Goal: Transaction & Acquisition: Purchase product/service

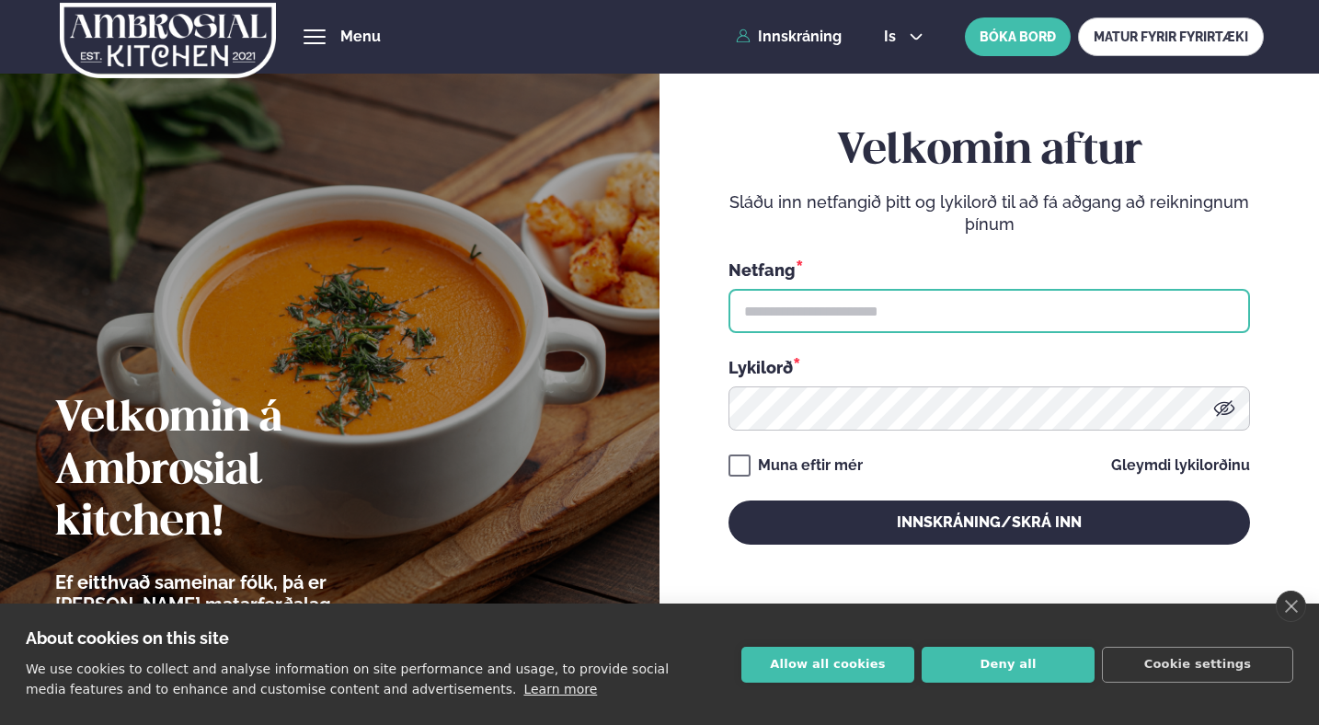
click at [780, 323] on input "text" at bounding box center [988, 311] width 521 height 44
type input "**********"
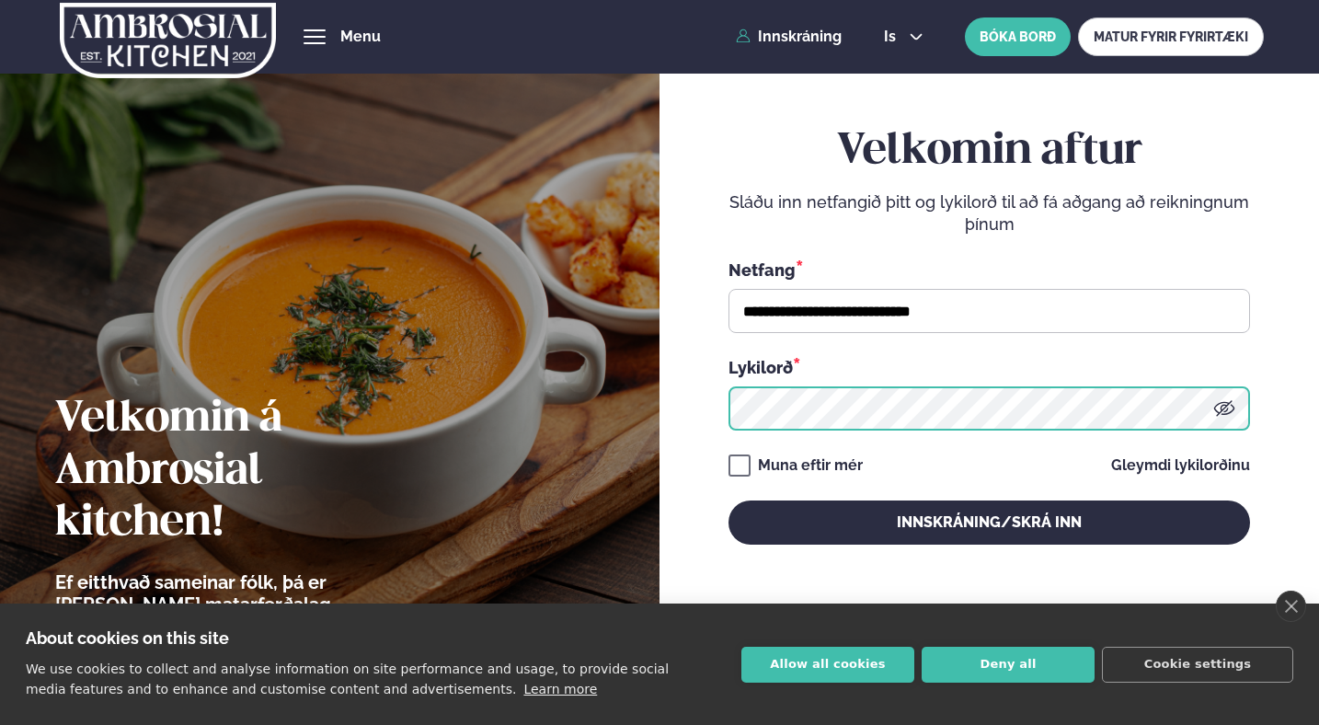
click at [728, 500] on button "Innskráning/Skrá inn" at bounding box center [988, 522] width 521 height 44
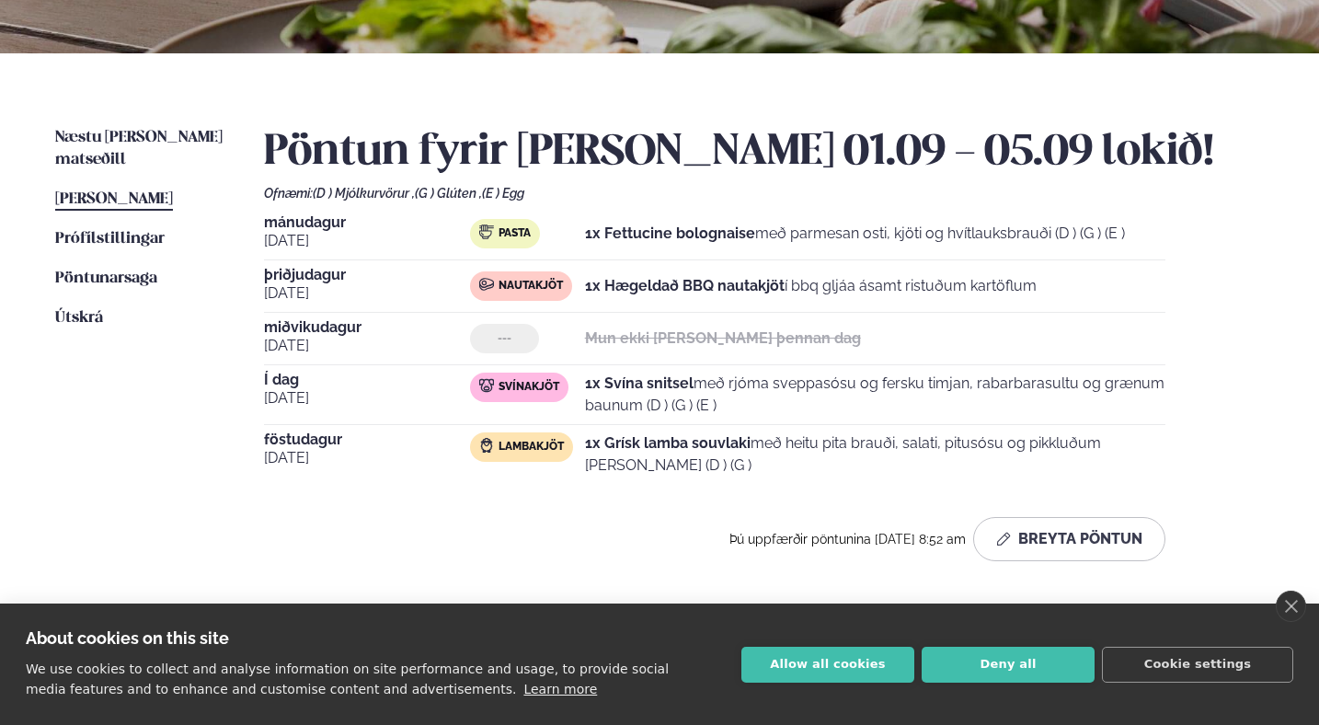
scroll to position [383, 0]
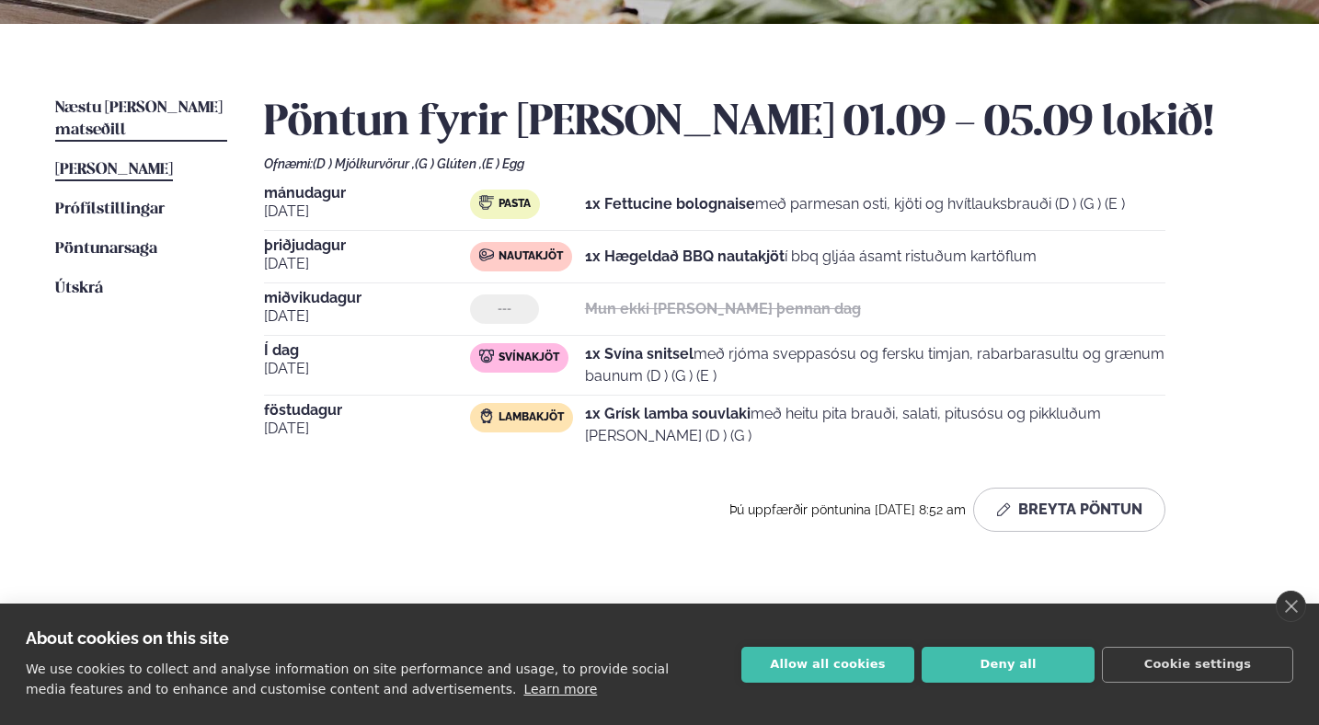
click at [109, 109] on span "Næstu [PERSON_NAME] matseðill" at bounding box center [138, 119] width 167 height 38
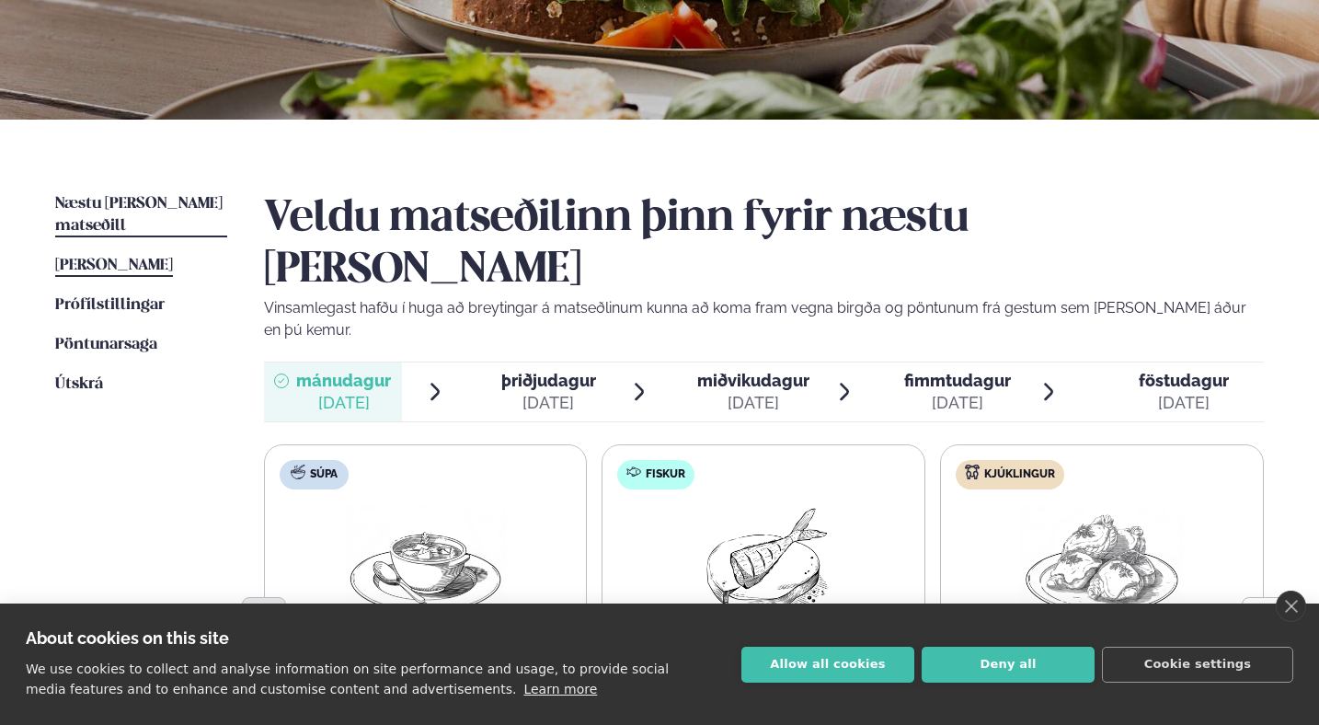
click at [107, 258] on span "[PERSON_NAME]" at bounding box center [114, 266] width 118 height 16
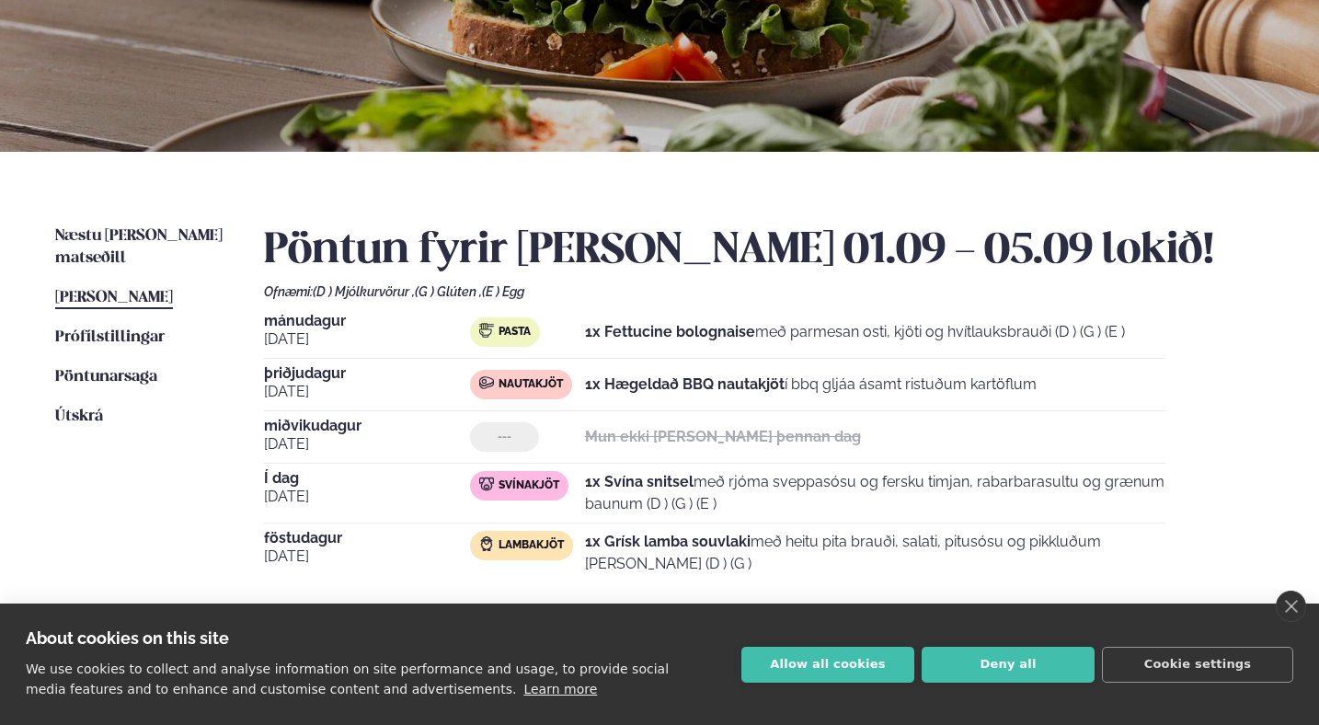
scroll to position [302, 0]
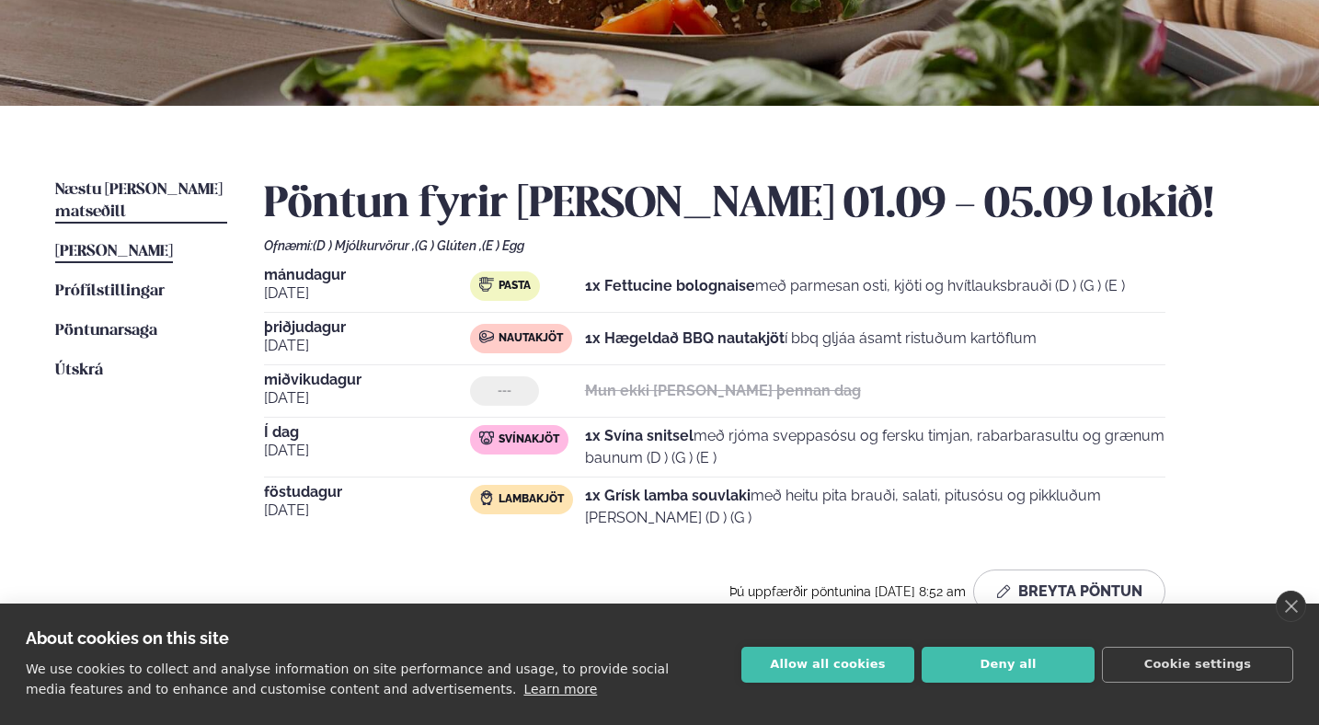
click at [121, 199] on link "Næstu [PERSON_NAME] matseðill Næsta vika" at bounding box center [141, 201] width 172 height 44
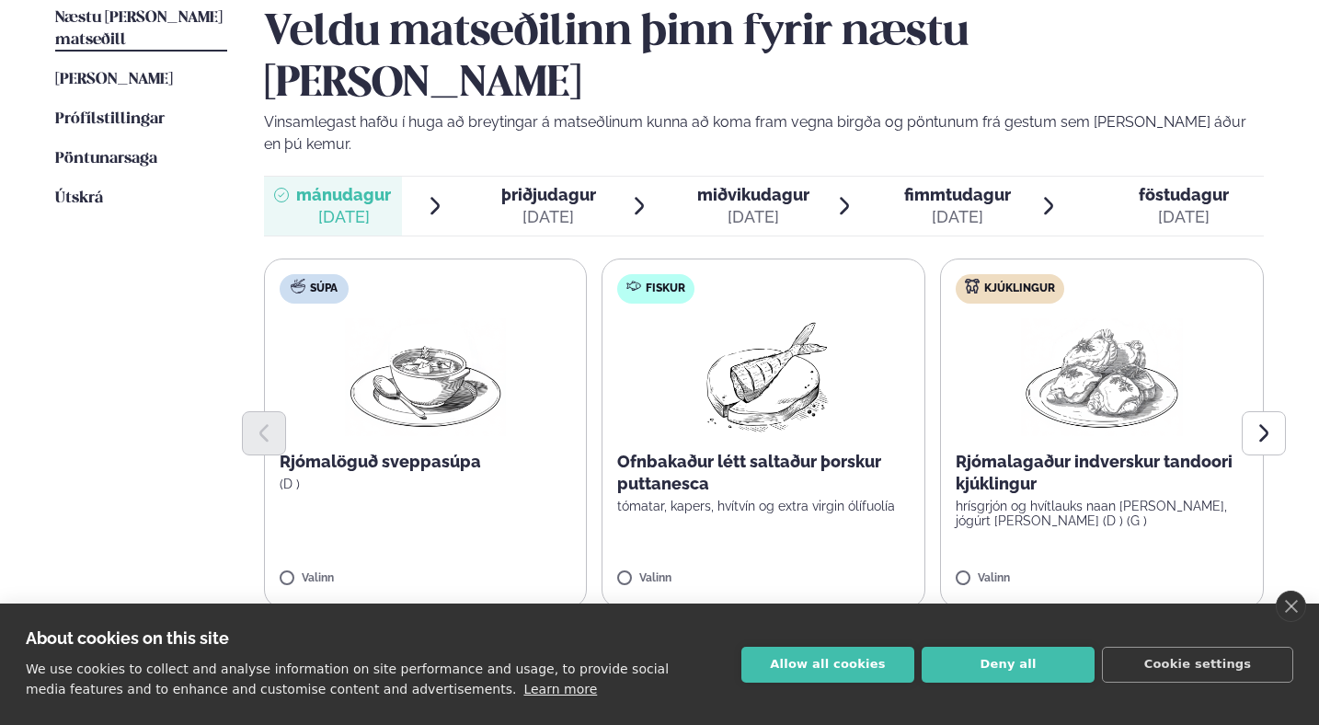
scroll to position [475, 0]
click at [1259, 421] on icon "Next slide" at bounding box center [1264, 432] width 22 height 22
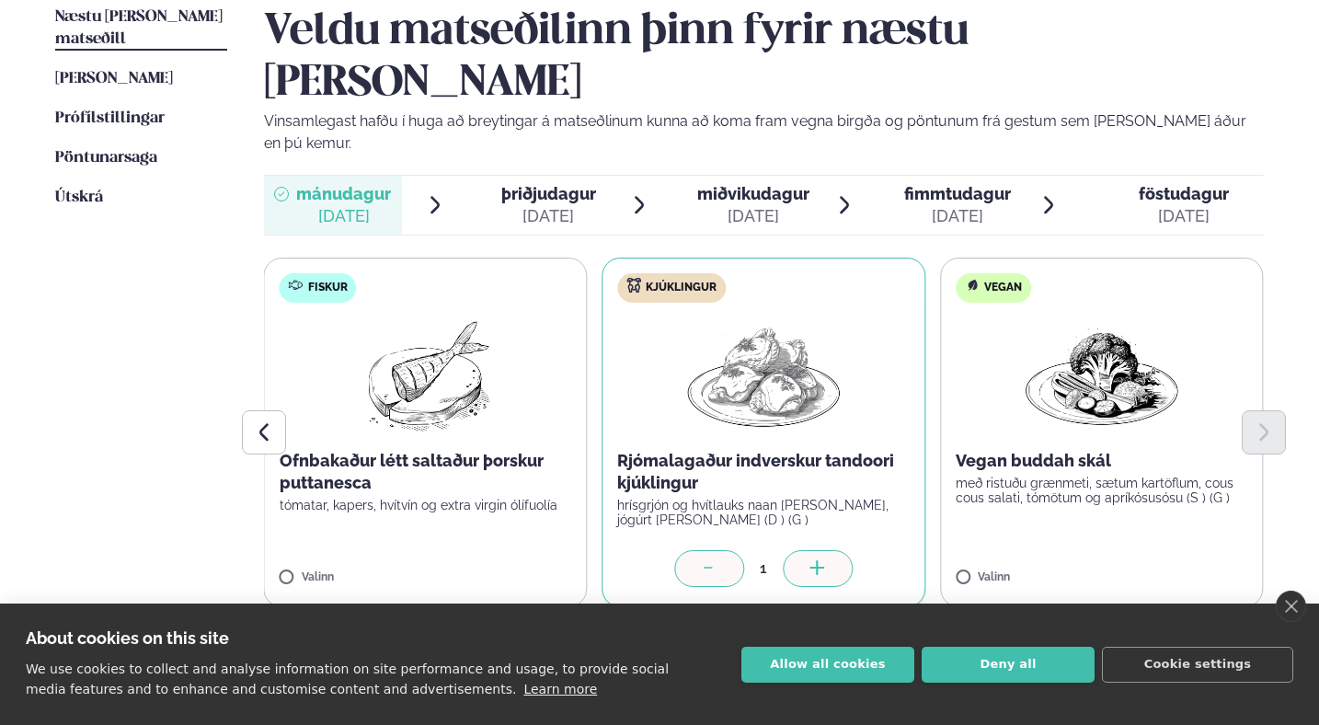
scroll to position [533, 0]
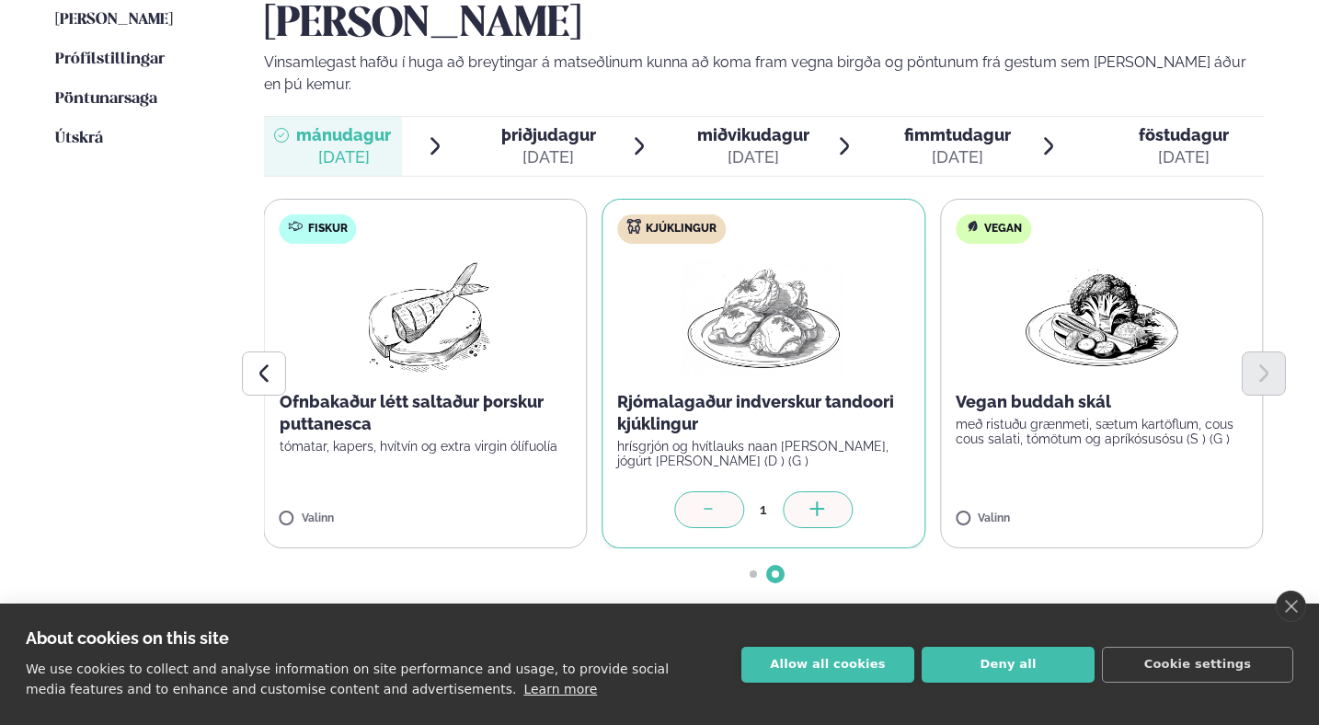
click at [1128, 625] on icon "button" at bounding box center [1135, 632] width 15 height 15
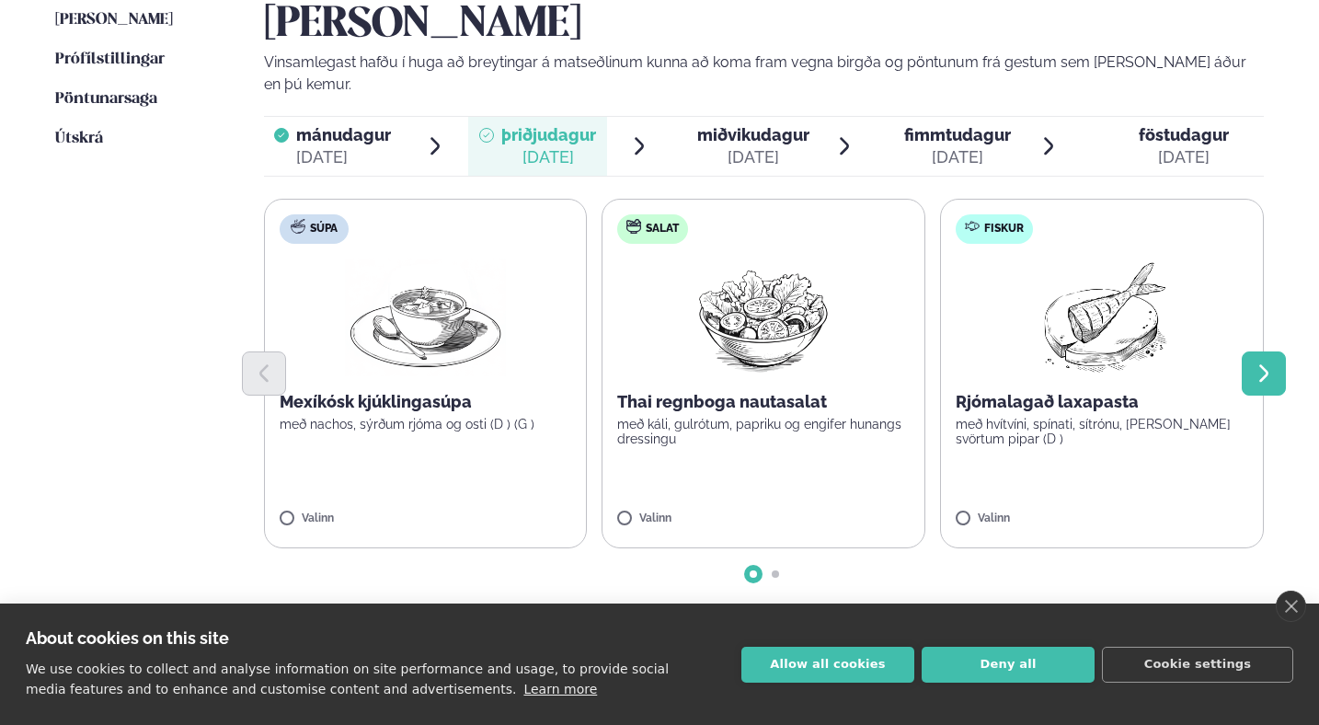
click at [1263, 362] on icon "Next slide" at bounding box center [1264, 373] width 22 height 22
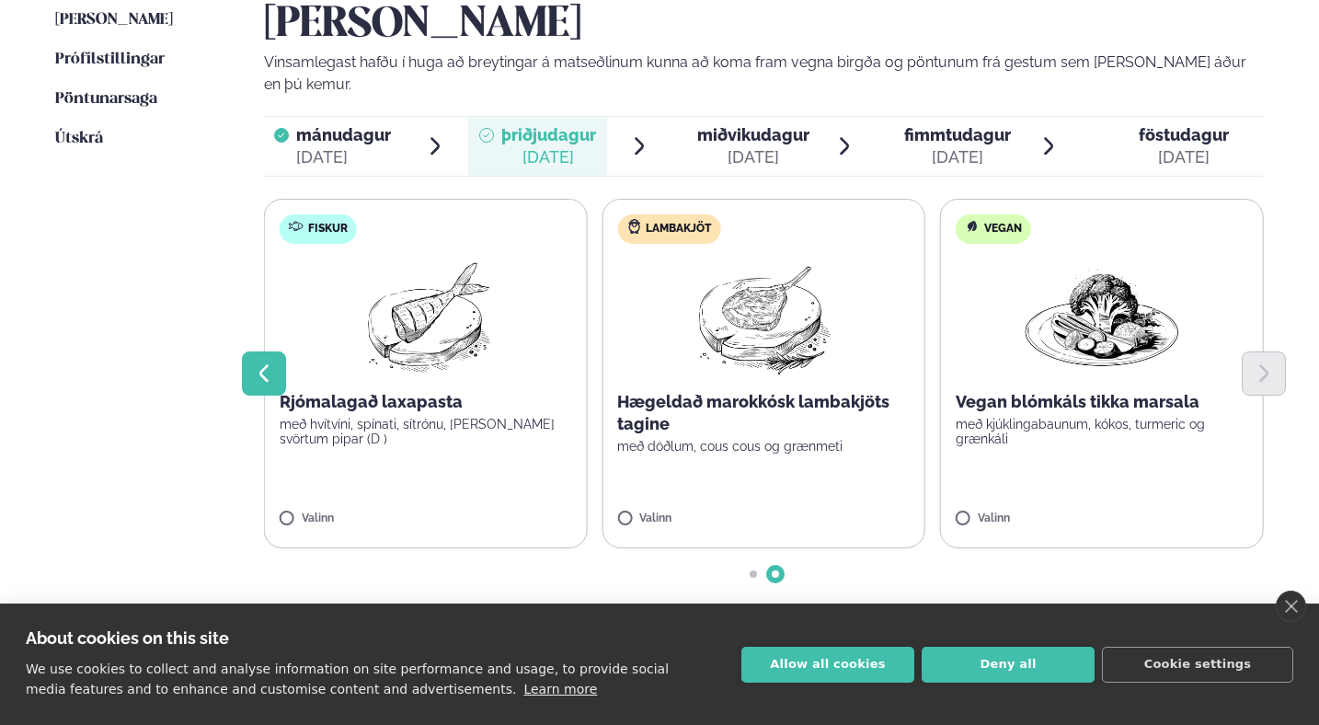
click at [263, 362] on icon "Previous slide" at bounding box center [264, 373] width 22 height 22
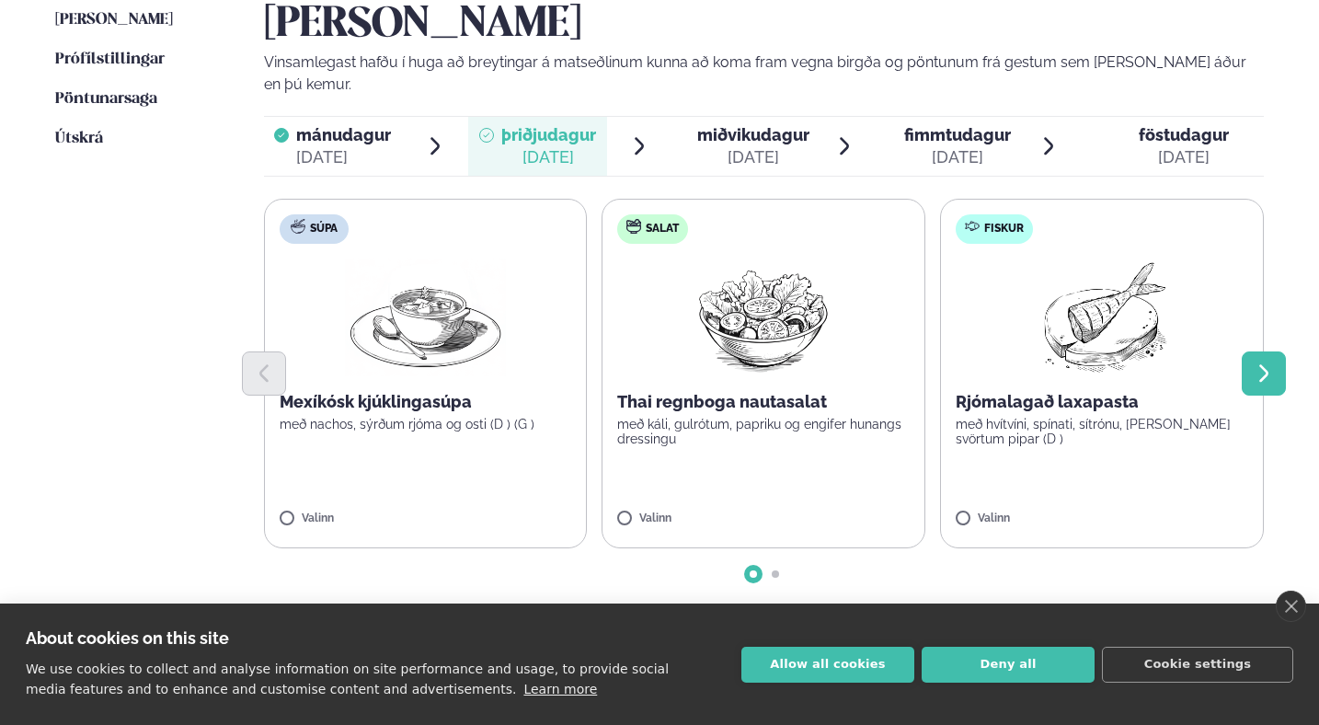
click at [1261, 351] on button "Next slide" at bounding box center [1264, 373] width 44 height 44
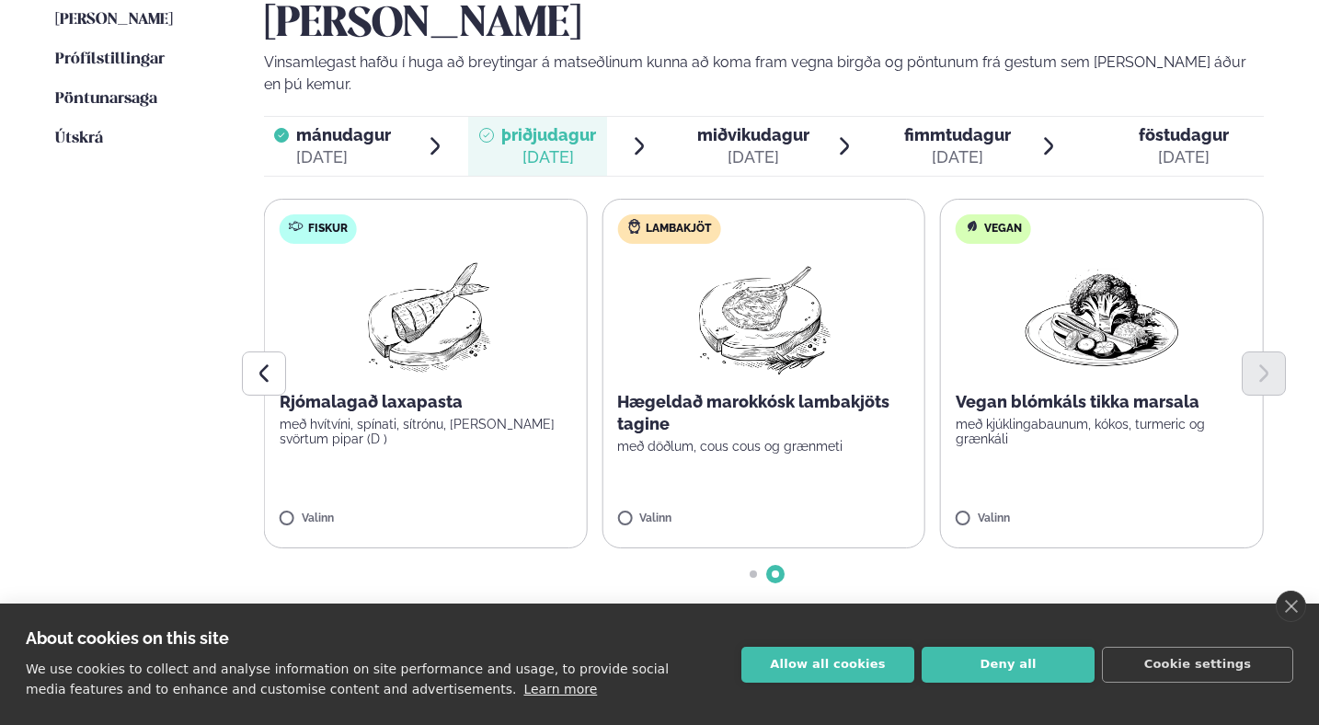
click at [742, 391] on p "Hægeldað marokkósk lambakjöts tagine" at bounding box center [763, 413] width 292 height 44
click at [1035, 611] on button "[PERSON_NAME]" at bounding box center [1072, 633] width 185 height 44
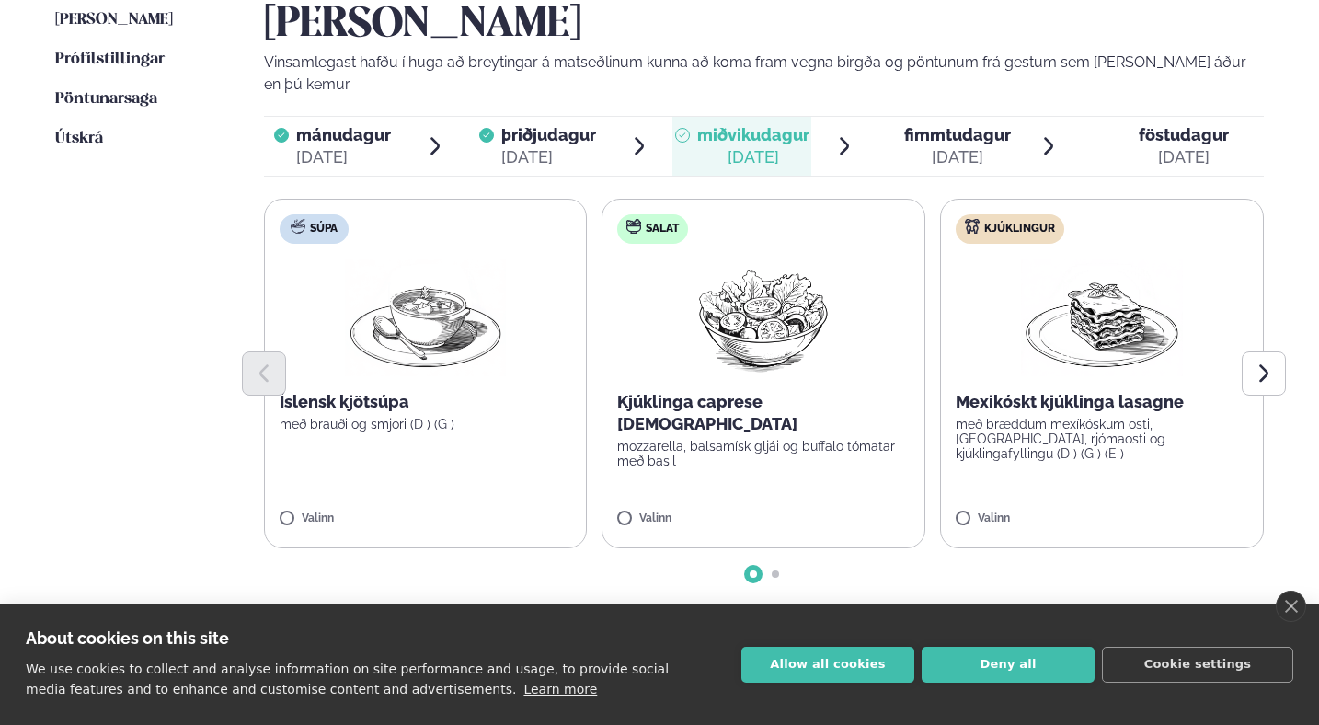
click at [404, 265] on img at bounding box center [426, 317] width 162 height 118
click at [1068, 611] on button "[PERSON_NAME]" at bounding box center [1072, 633] width 185 height 44
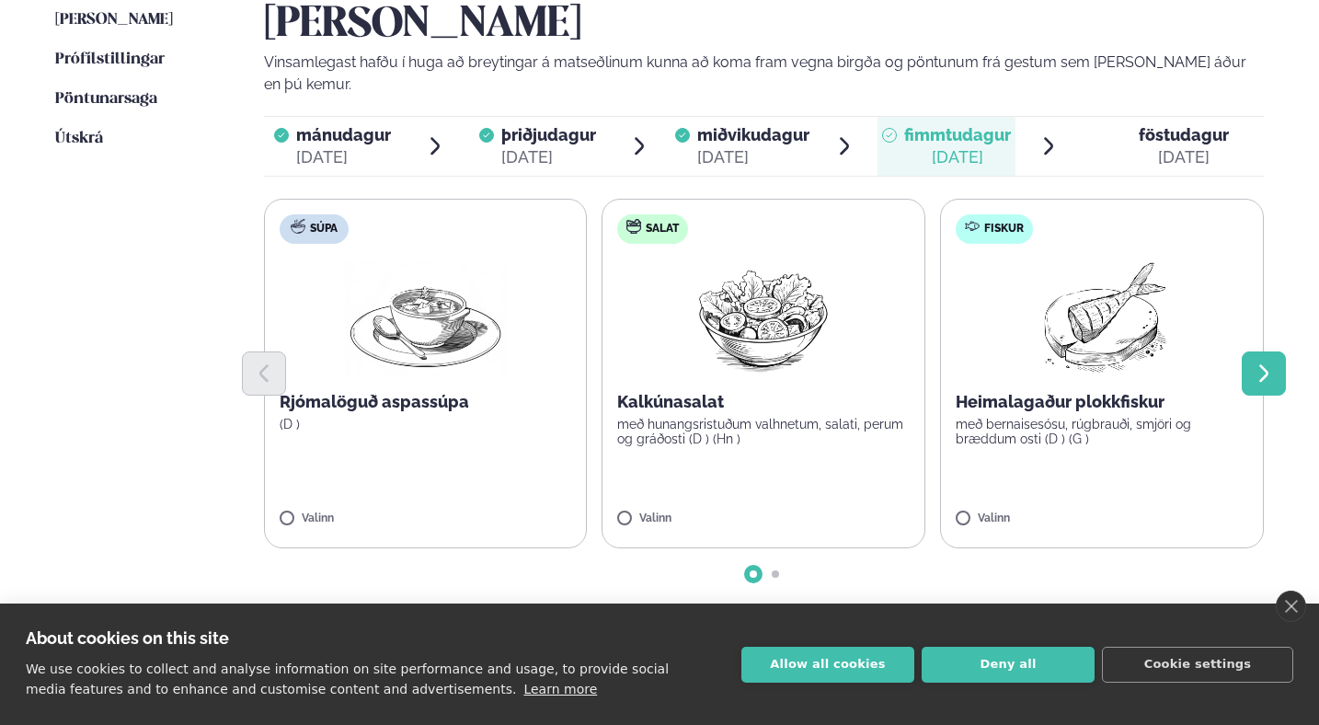
click at [1257, 362] on icon "Next slide" at bounding box center [1264, 373] width 22 height 22
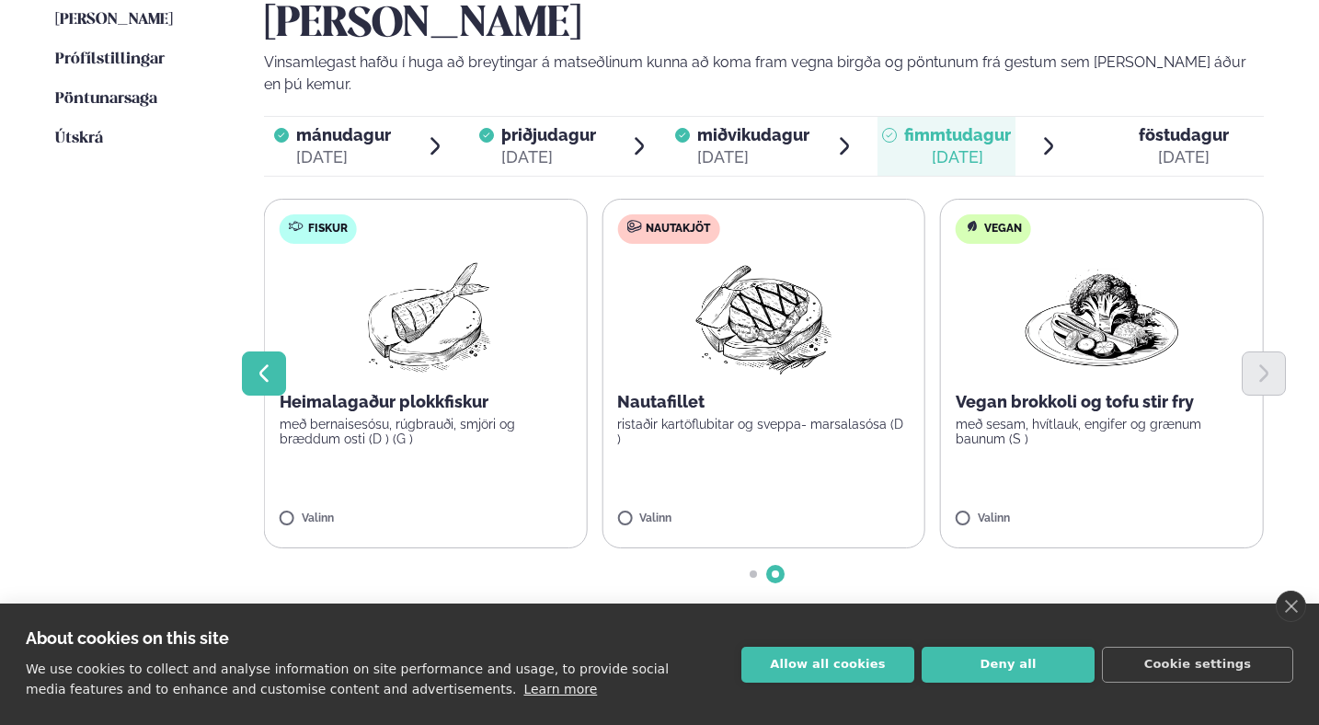
click at [268, 362] on icon "Previous slide" at bounding box center [264, 373] width 22 height 22
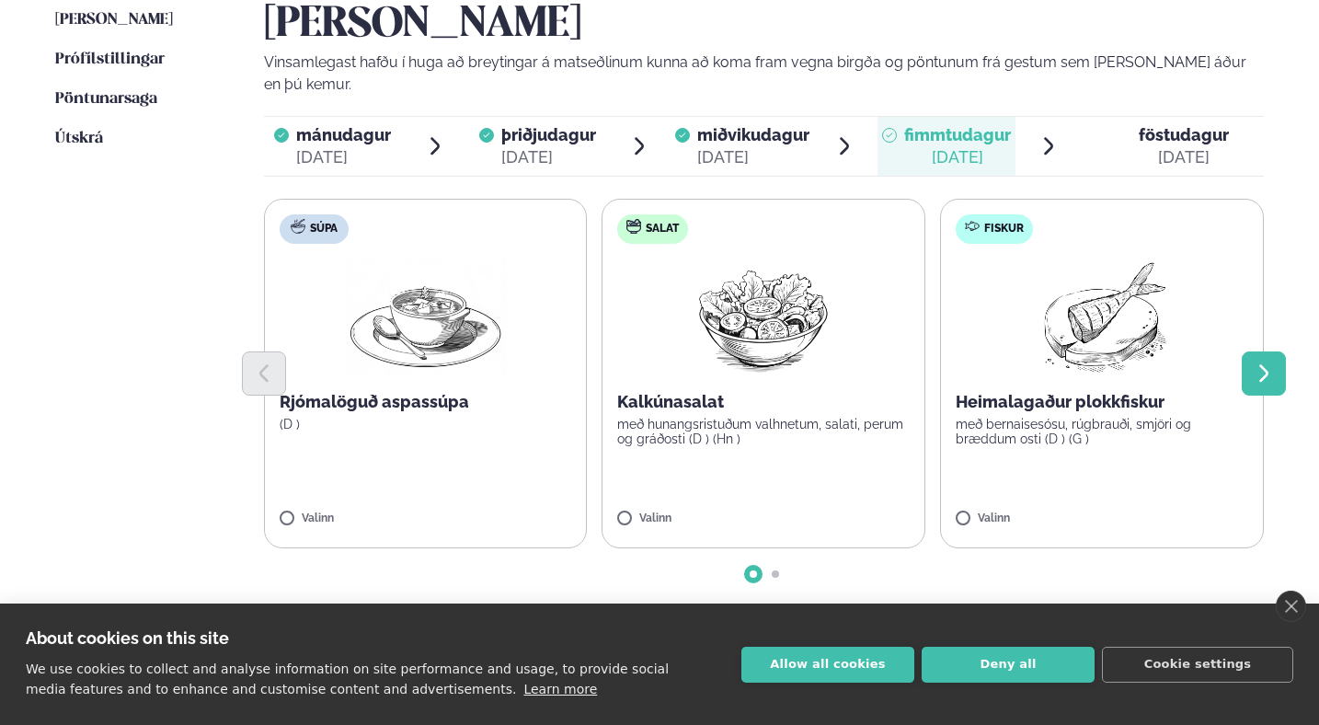
click at [1268, 362] on icon "Next slide" at bounding box center [1264, 373] width 22 height 22
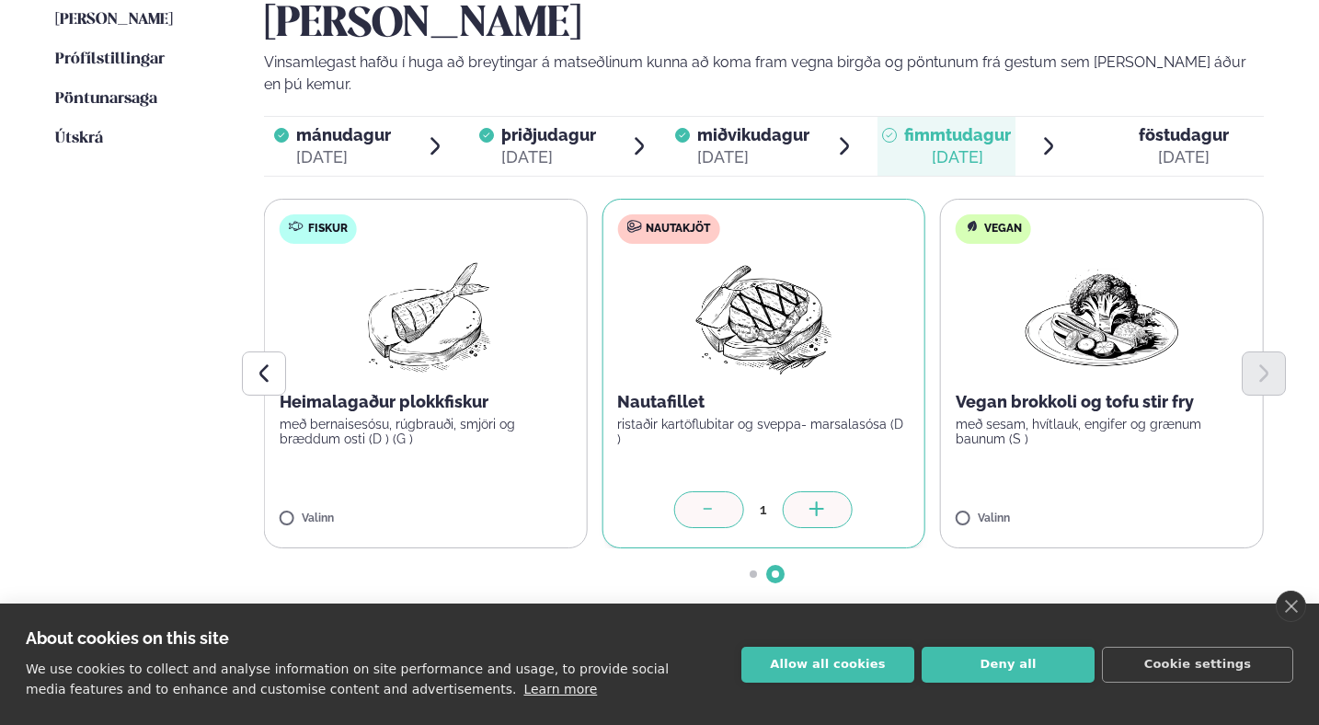
click at [1107, 611] on button "[PERSON_NAME]" at bounding box center [1072, 633] width 185 height 44
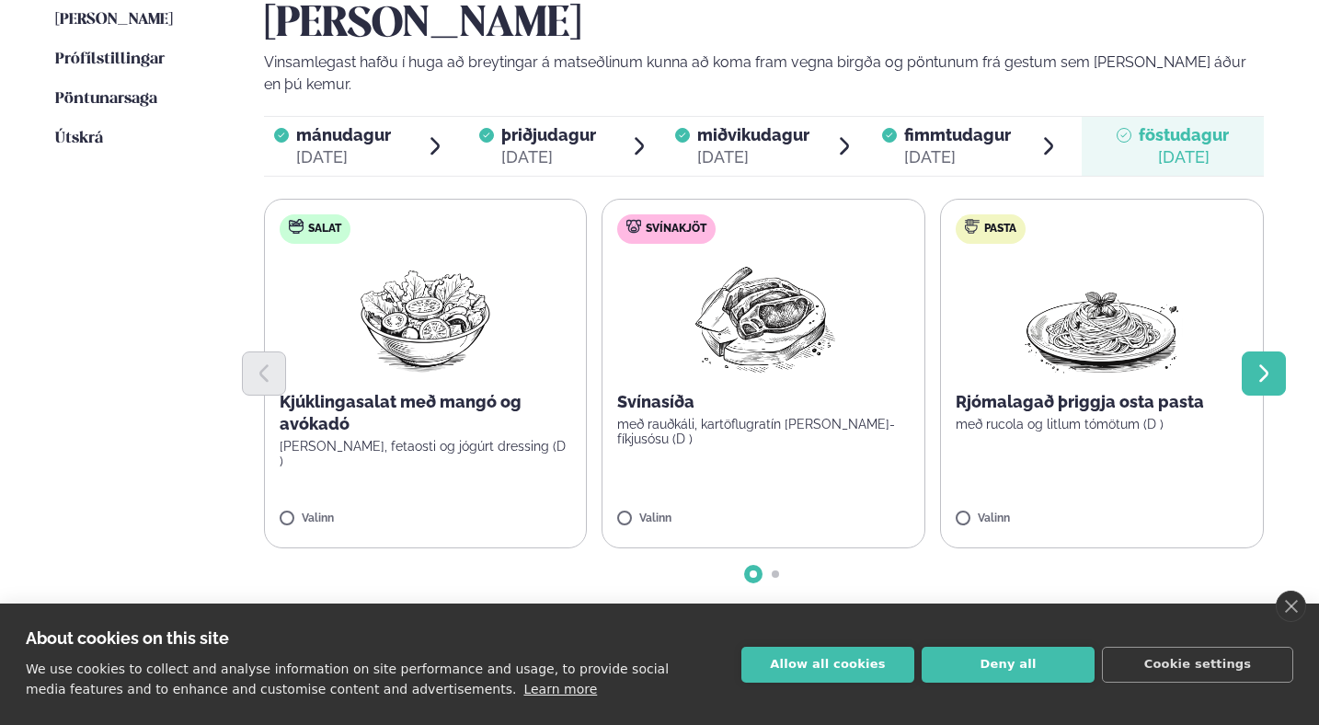
click at [1266, 351] on button "Next slide" at bounding box center [1264, 373] width 44 height 44
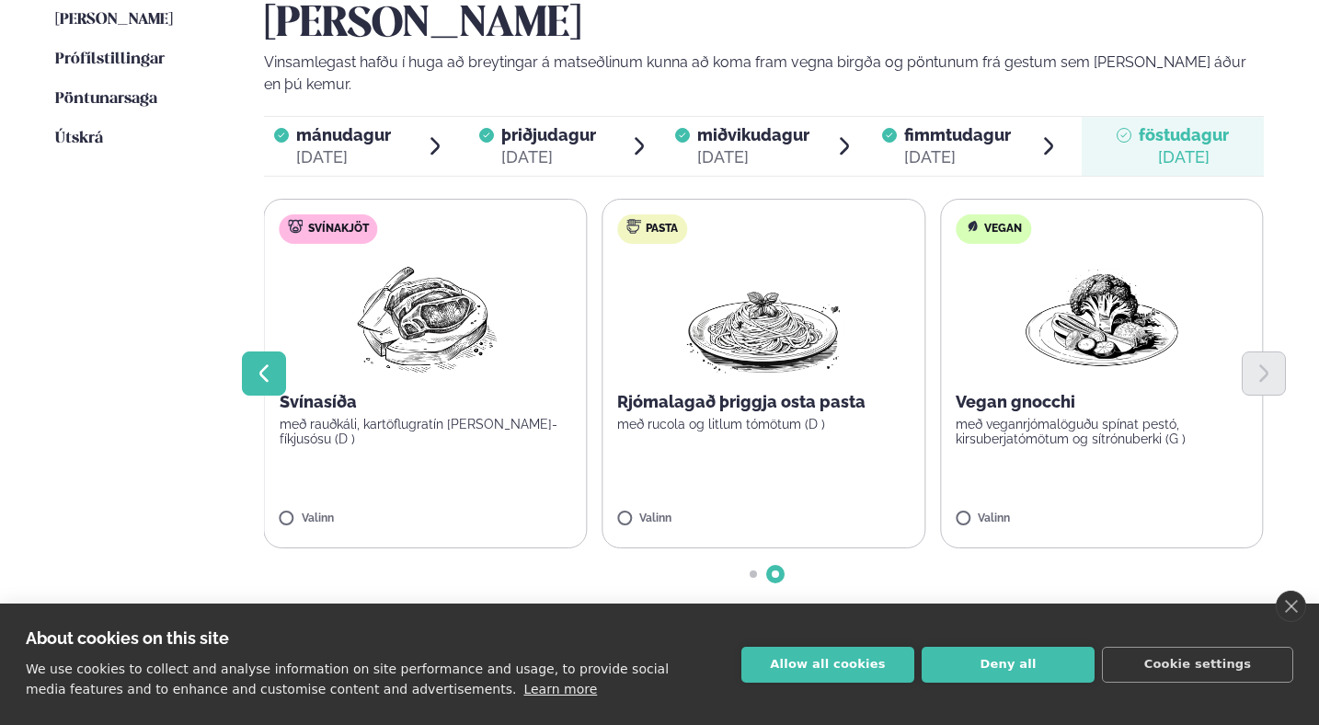
click at [257, 362] on icon "Previous slide" at bounding box center [264, 373] width 22 height 22
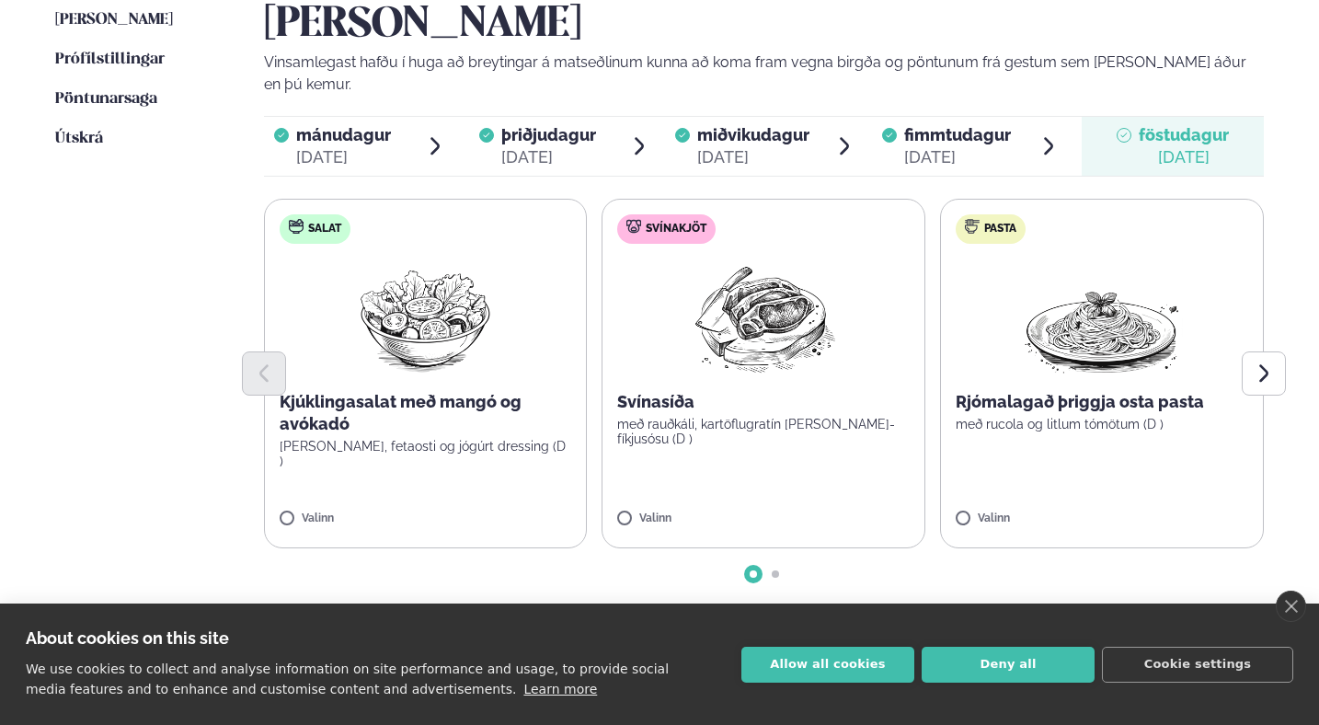
click at [745, 391] on p "Svínasíða" at bounding box center [763, 402] width 292 height 22
click at [1081, 611] on button "[PERSON_NAME]" at bounding box center [1072, 633] width 185 height 44
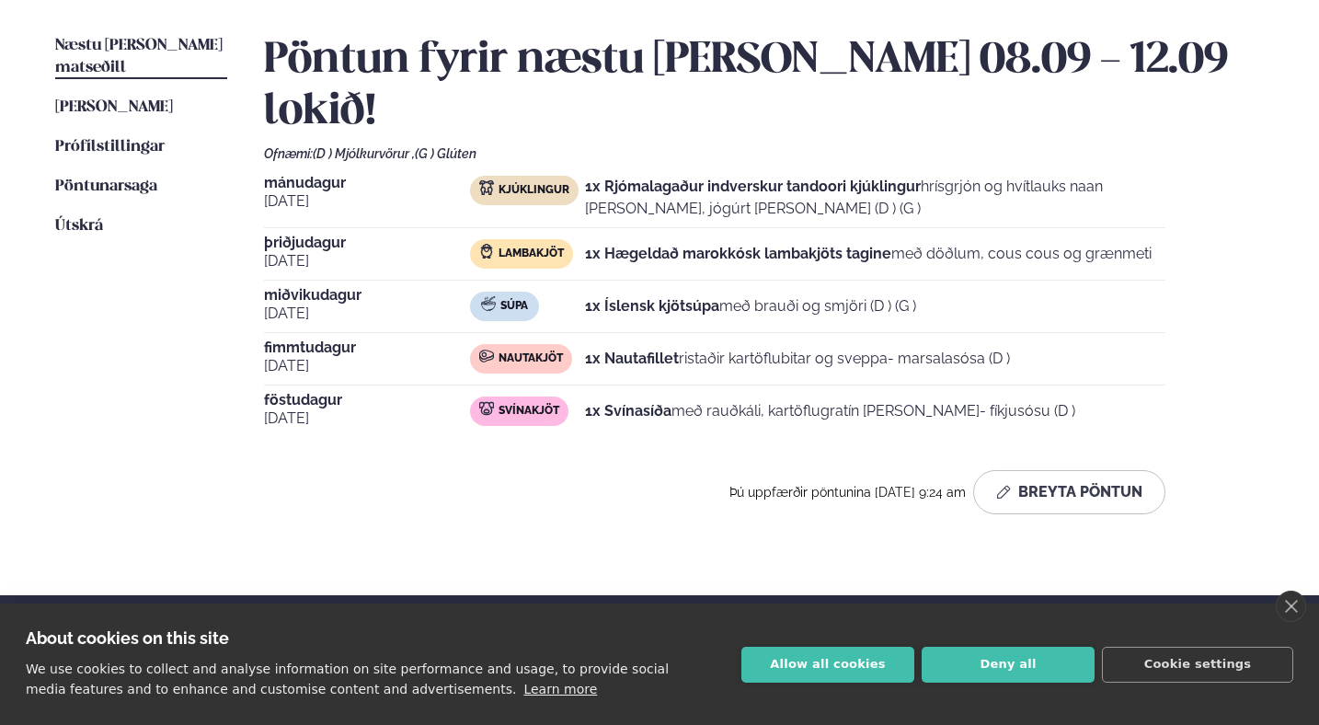
scroll to position [439, 0]
